Goal: Transaction & Acquisition: Purchase product/service

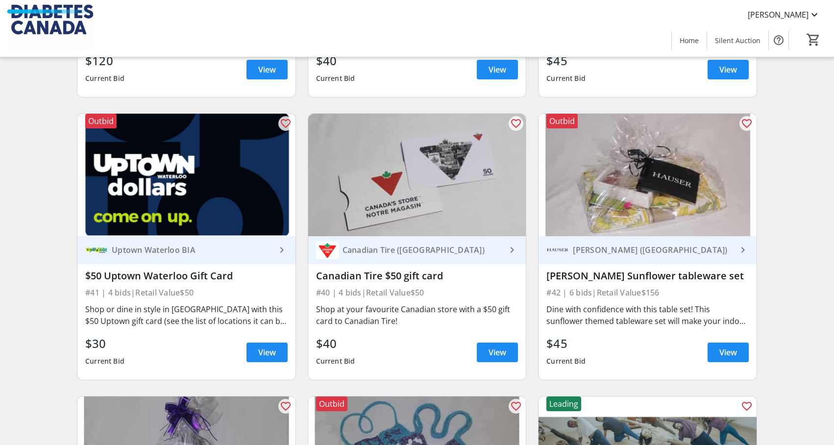
scroll to position [4375, 0]
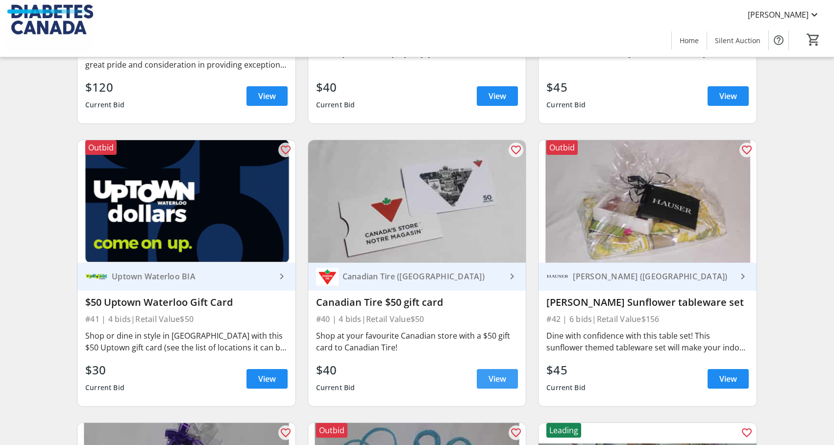
click at [504, 383] on span at bounding box center [497, 379] width 41 height 24
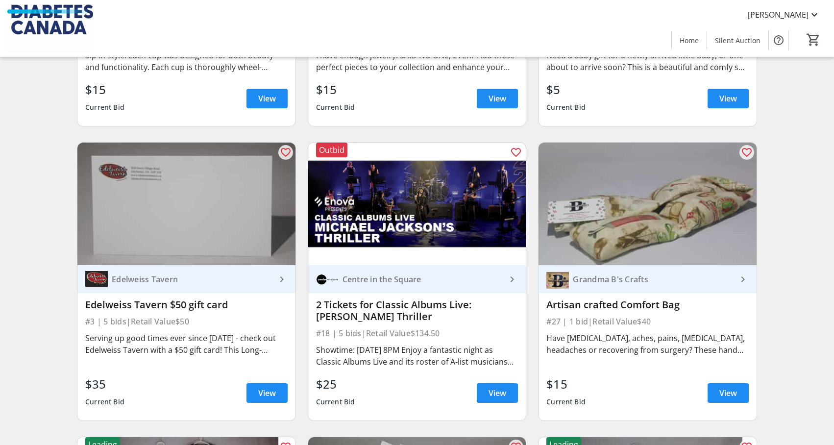
scroll to position [2329, 0]
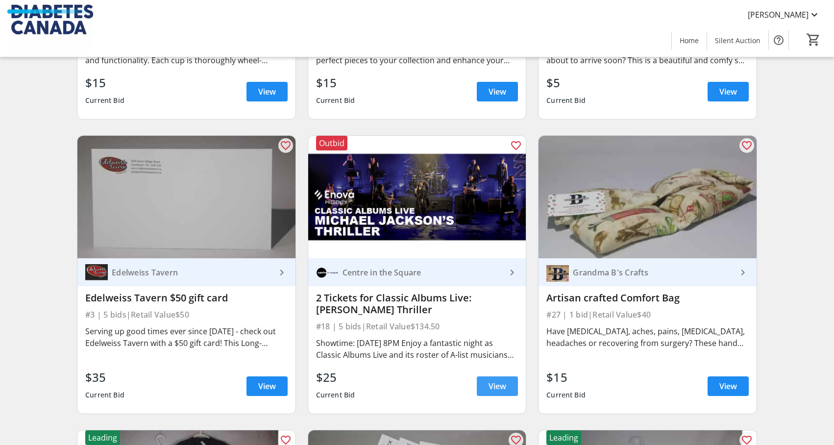
click at [509, 378] on span at bounding box center [497, 386] width 41 height 24
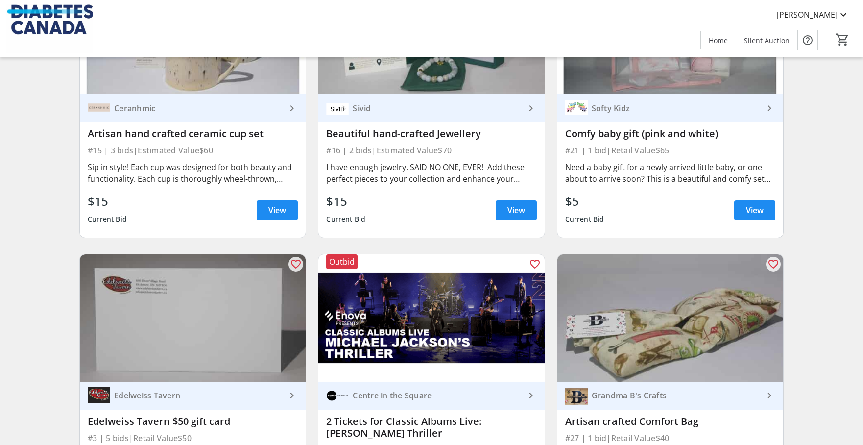
scroll to position [2246, 0]
